Goal: Navigation & Orientation: Find specific page/section

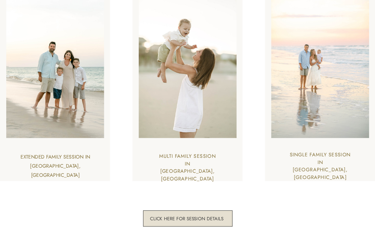
scroll to position [1824, 0]
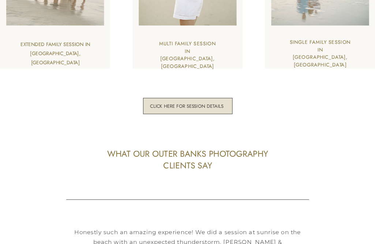
click at [163, 109] on h3 "click here for session details" at bounding box center [187, 106] width 76 height 6
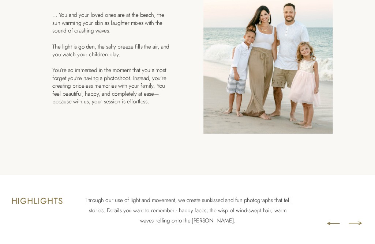
scroll to position [481, 0]
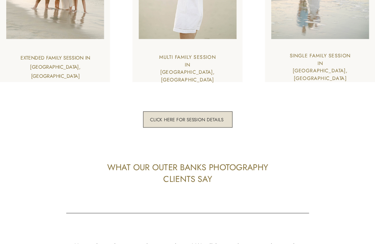
scroll to position [1718, 0]
